Goal: Transaction & Acquisition: Obtain resource

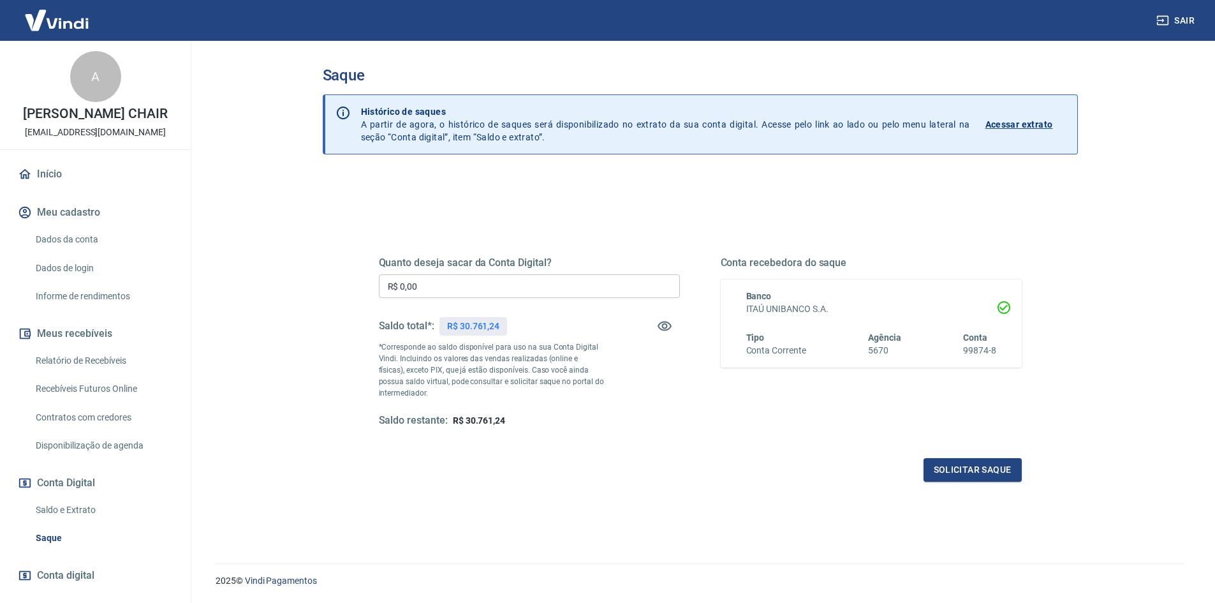
click at [473, 327] on p "R$ 30.761,24" at bounding box center [473, 326] width 52 height 13
copy p "30.761,24"
click at [468, 286] on input "R$ 0,00" at bounding box center [529, 286] width 301 height 24
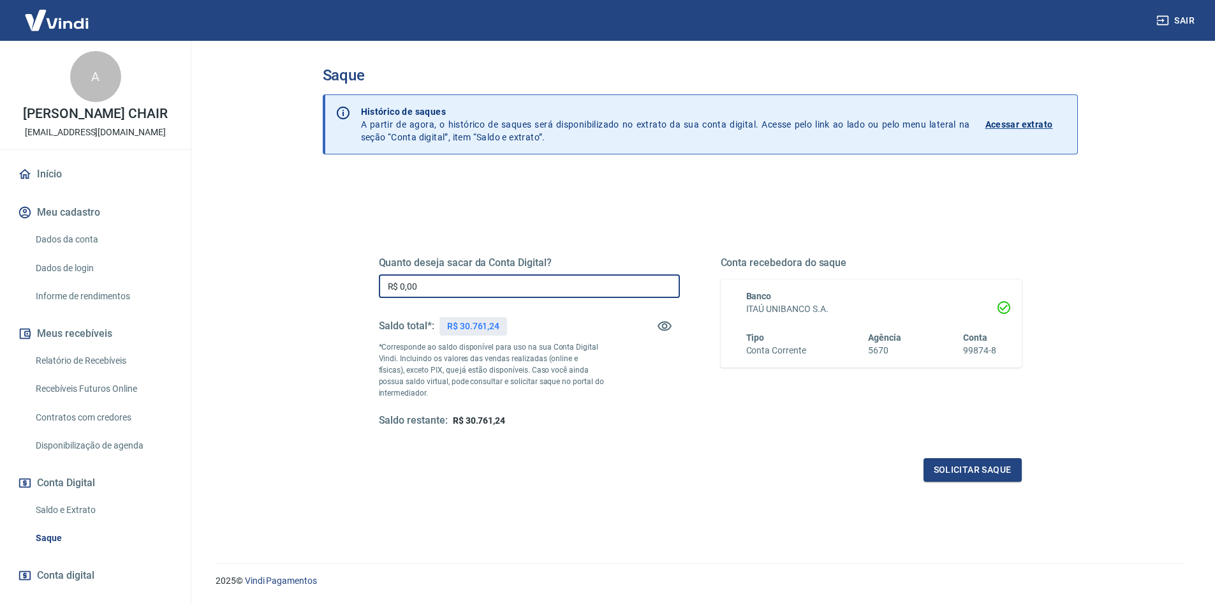
paste input "30.761,24"
type input "R$ 30.761,24"
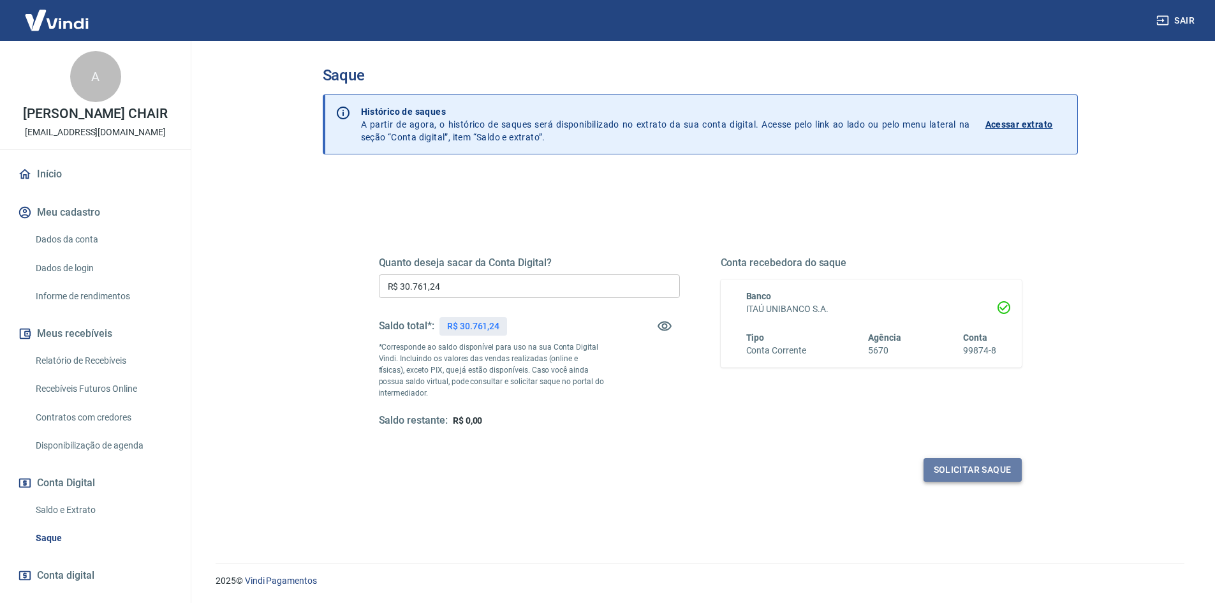
click at [976, 475] on button "Solicitar saque" at bounding box center [973, 470] width 98 height 24
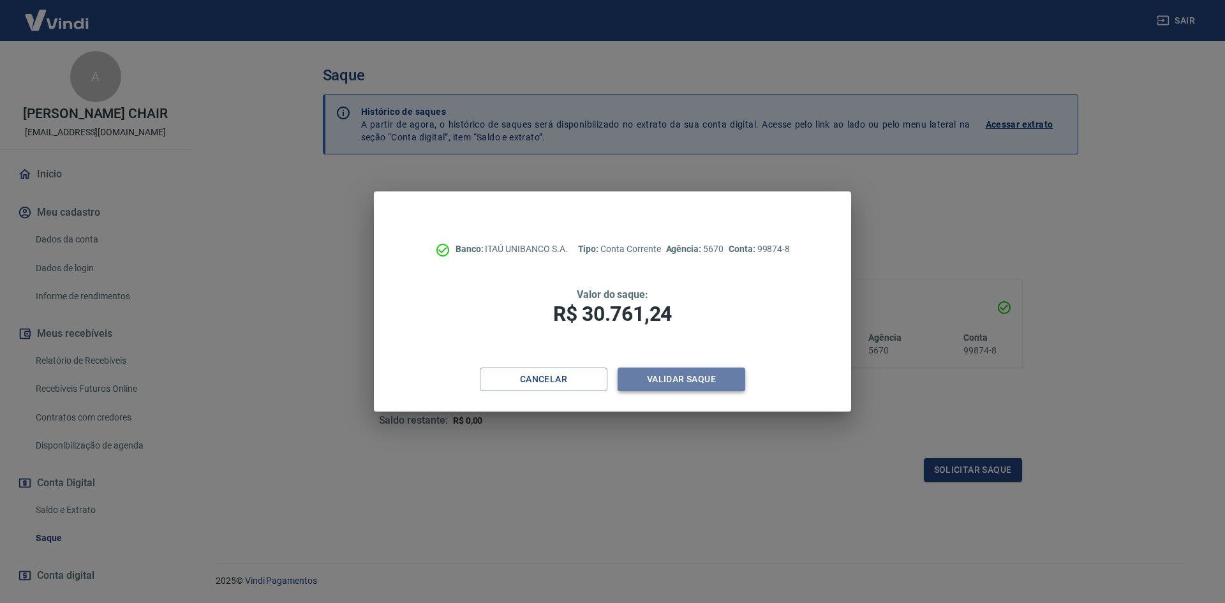
click at [708, 380] on button "Validar saque" at bounding box center [682, 380] width 128 height 24
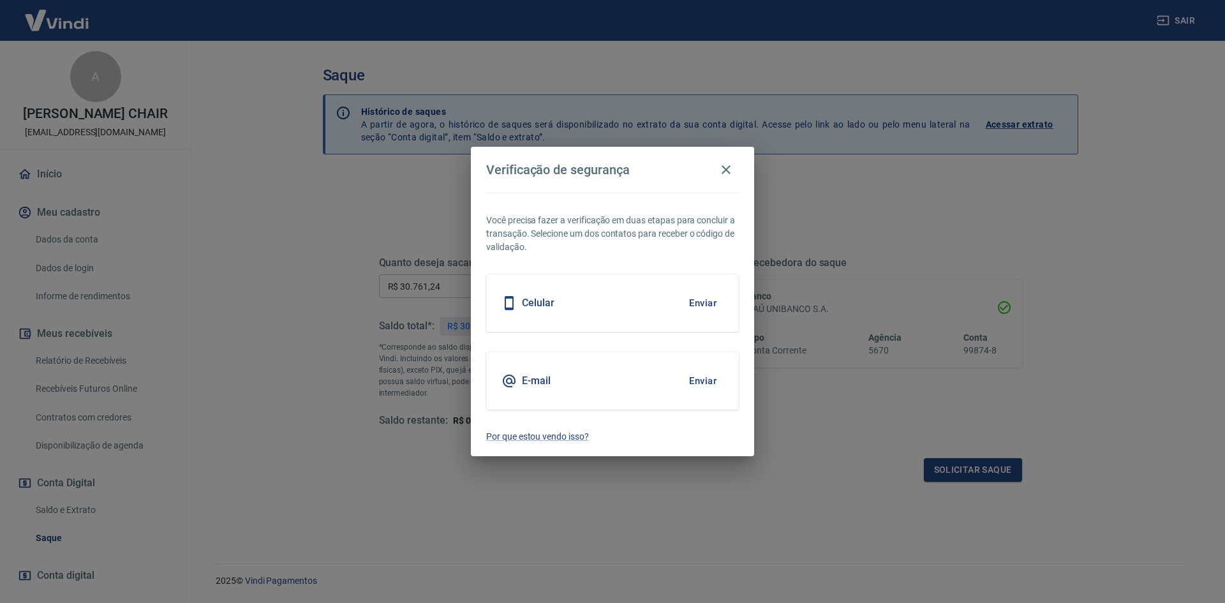
click at [704, 304] on button "Enviar" at bounding box center [702, 303] width 41 height 27
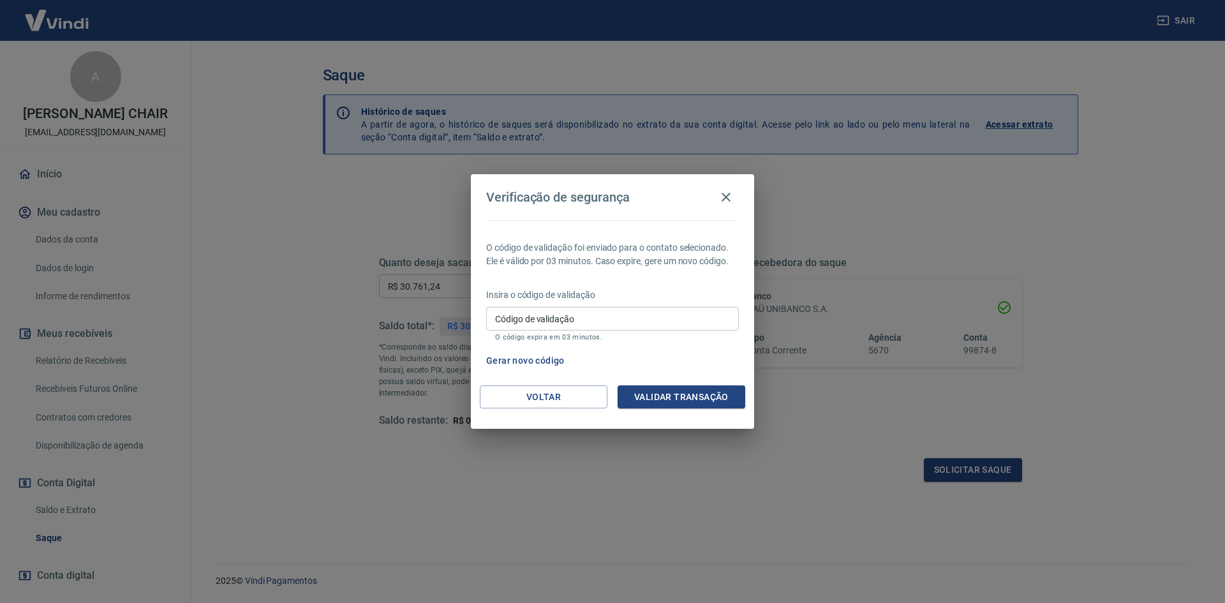
click at [630, 314] on input "Código de validação" at bounding box center [612, 319] width 253 height 24
type input "264711"
click at [676, 400] on button "Validar transação" at bounding box center [682, 397] width 128 height 24
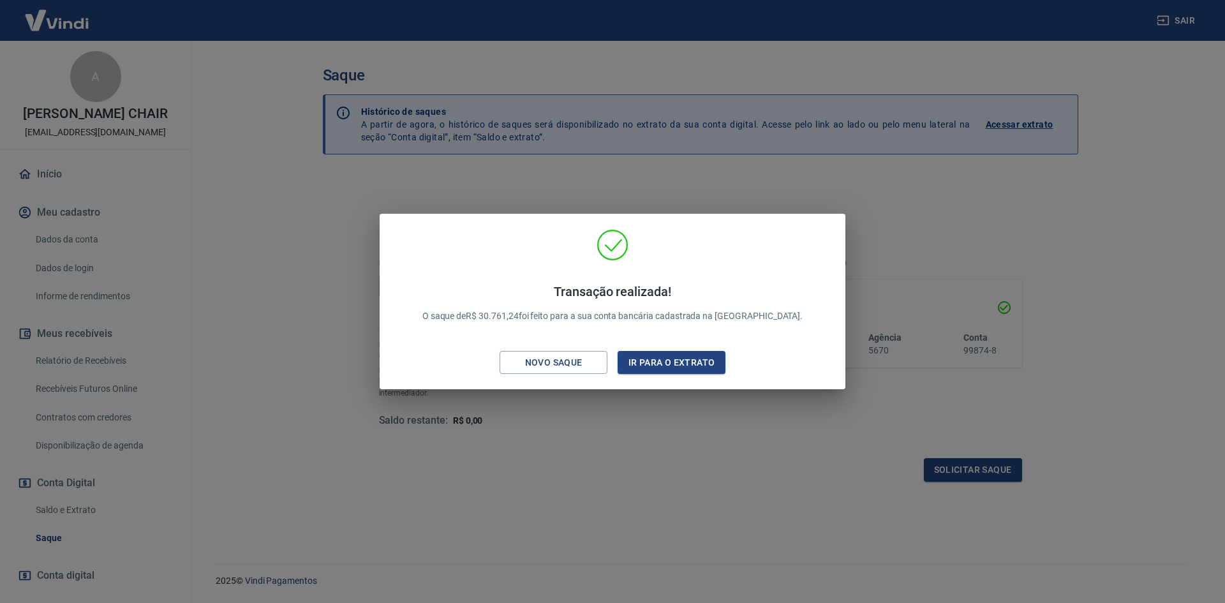
click at [302, 287] on div "Transação realizada! O saque de R$ 30.761,24 foi feito para a sua conta bancári…" at bounding box center [612, 301] width 1225 height 603
